Goal: Information Seeking & Learning: Find specific fact

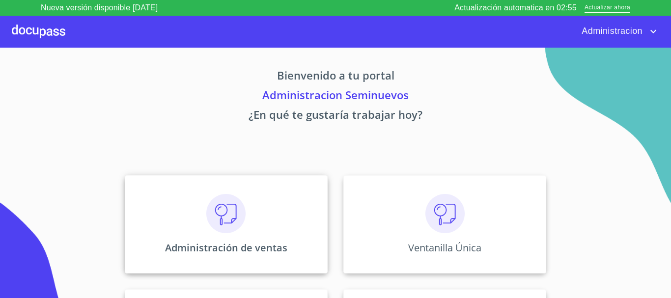
click at [195, 194] on div "Administración de ventas" at bounding box center [226, 224] width 203 height 98
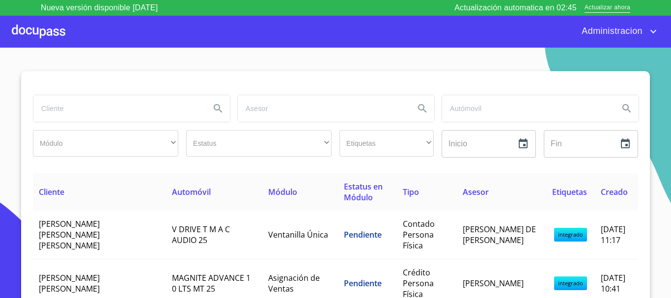
click at [49, 99] on input "search" at bounding box center [117, 108] width 169 height 27
click at [214, 117] on button "Search" at bounding box center [218, 109] width 24 height 24
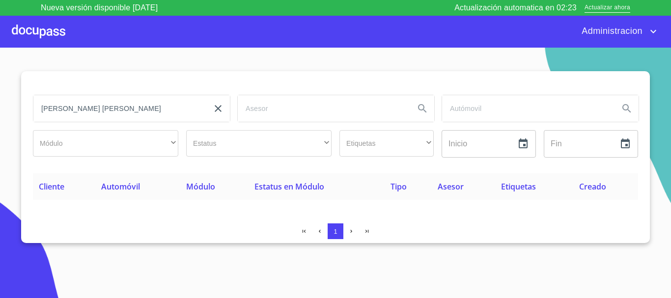
click at [144, 106] on input "[PERSON_NAME] [PERSON_NAME]" at bounding box center [117, 108] width 169 height 27
drag, startPoint x: 144, startPoint y: 106, endPoint x: 0, endPoint y: 143, distance: 149.2
click at [0, 143] on section "[PERSON_NAME] [PERSON_NAME] Módulo ​ ​ Estatus ​ ​ Etiquetas ​ ​ Inicio ​ Fin ​…" at bounding box center [335, 181] width 671 height 266
type input "[PERSON_NAME] [PERSON_NAME]"
click at [214, 108] on icon "Search" at bounding box center [218, 109] width 12 height 12
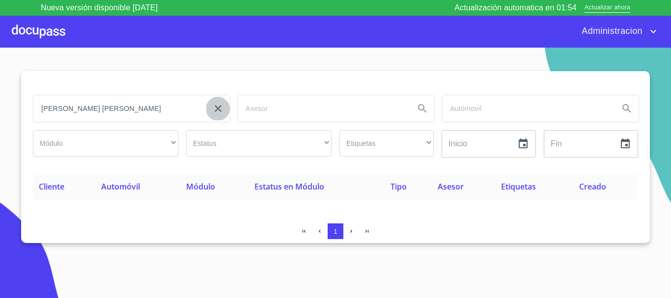
click at [214, 108] on icon "clear input" at bounding box center [218, 109] width 12 height 12
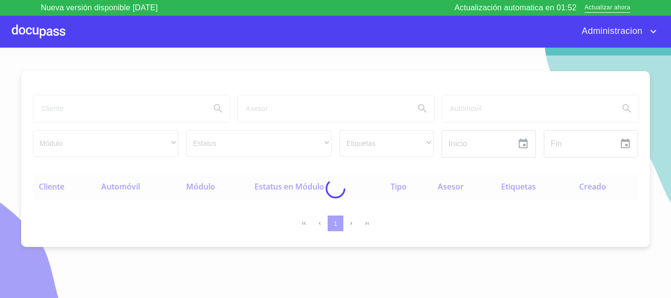
click at [126, 118] on div at bounding box center [335, 189] width 671 height 266
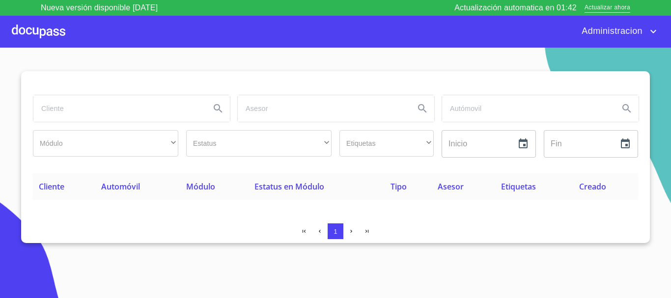
click at [83, 117] on input "search" at bounding box center [117, 108] width 169 height 27
type input "[PERSON_NAME] [PERSON_NAME]"
click at [218, 116] on button "Search" at bounding box center [218, 109] width 24 height 24
click at [161, 110] on input "[PERSON_NAME] [PERSON_NAME]" at bounding box center [117, 108] width 169 height 27
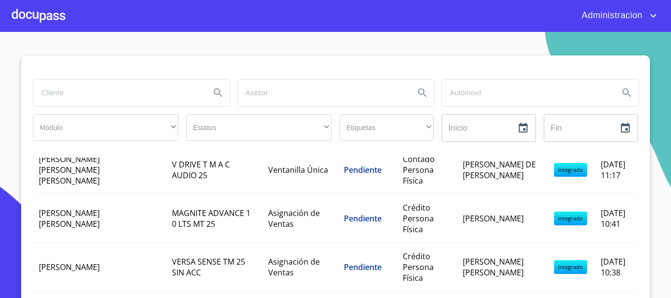
click at [62, 95] on input "search" at bounding box center [117, 93] width 169 height 27
type input "j"
type input "JOSE ENRIQUE REYNOSO MADRIGAL"
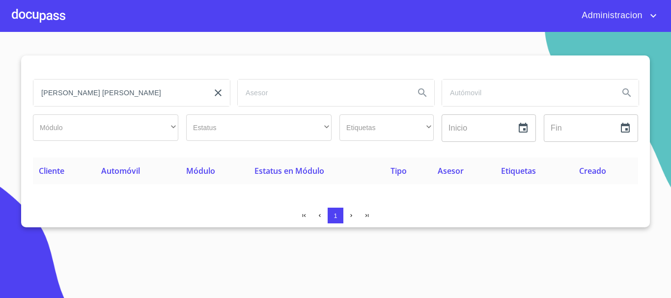
click at [180, 289] on section "JOSE ENRIQUE REYNOSO MADRIGAL Módulo ​ ​ Estatus ​ ​ Etiquetas ​ ​ Inicio ​ Fin…" at bounding box center [335, 165] width 671 height 266
